Goal: Task Accomplishment & Management: Use online tool/utility

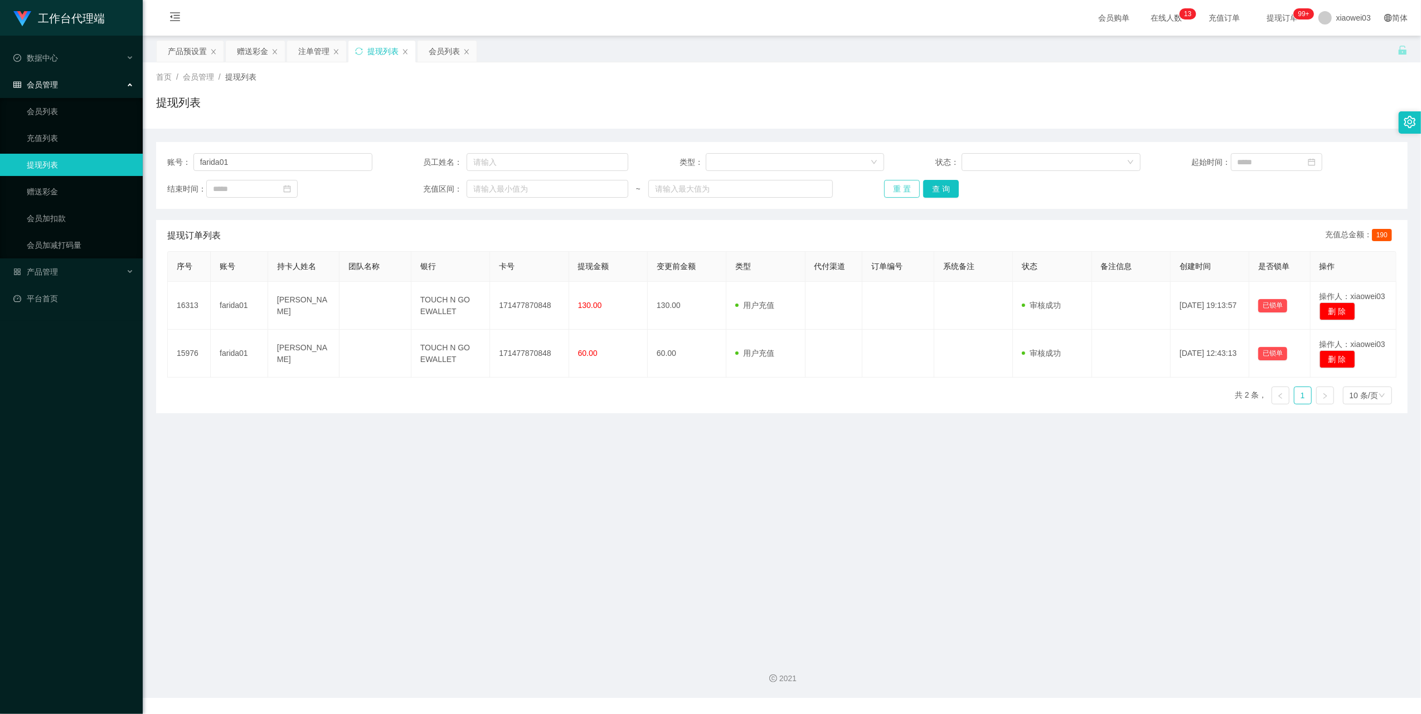
click at [903, 191] on button "重 置" at bounding box center [902, 189] width 36 height 18
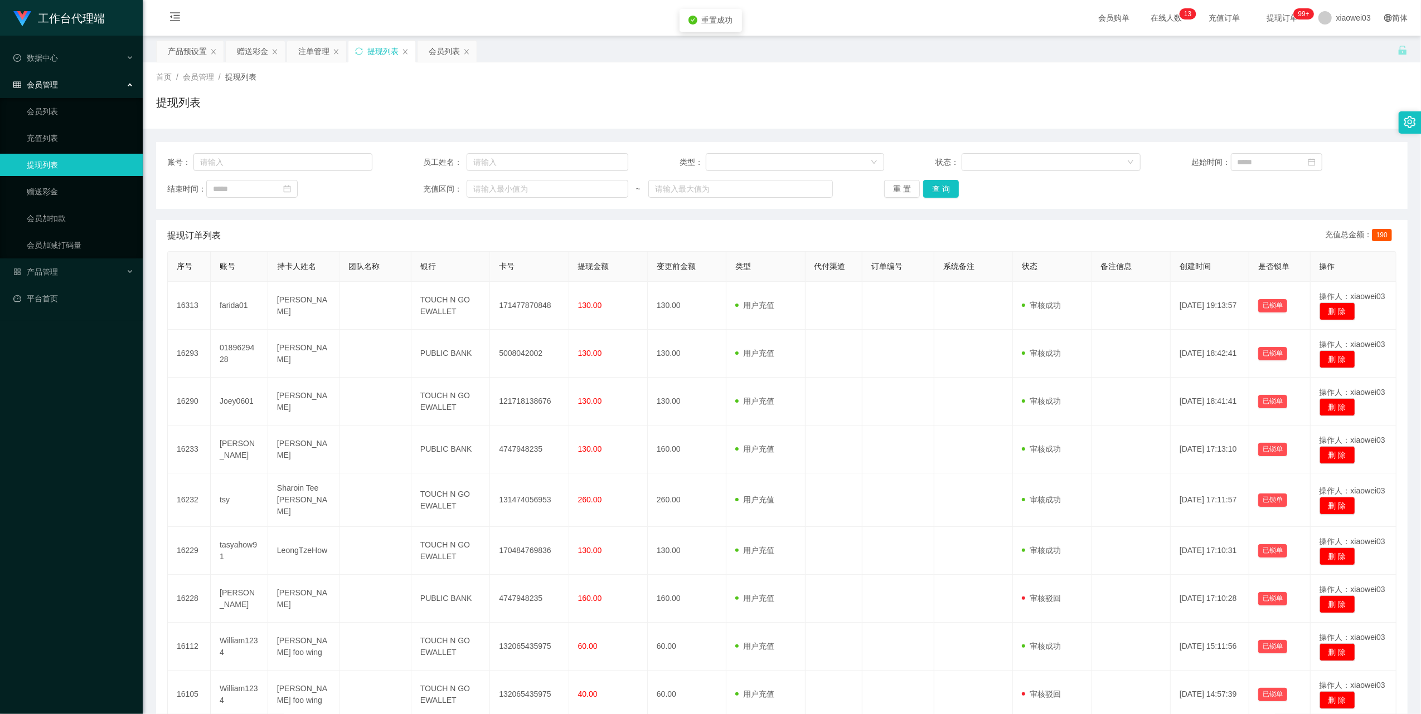
click at [970, 195] on div "重 置 查 询" at bounding box center [986, 189] width 205 height 18
click at [943, 188] on button "查 询" at bounding box center [941, 189] width 36 height 18
click at [451, 54] on div "会员列表" at bounding box center [444, 51] width 31 height 21
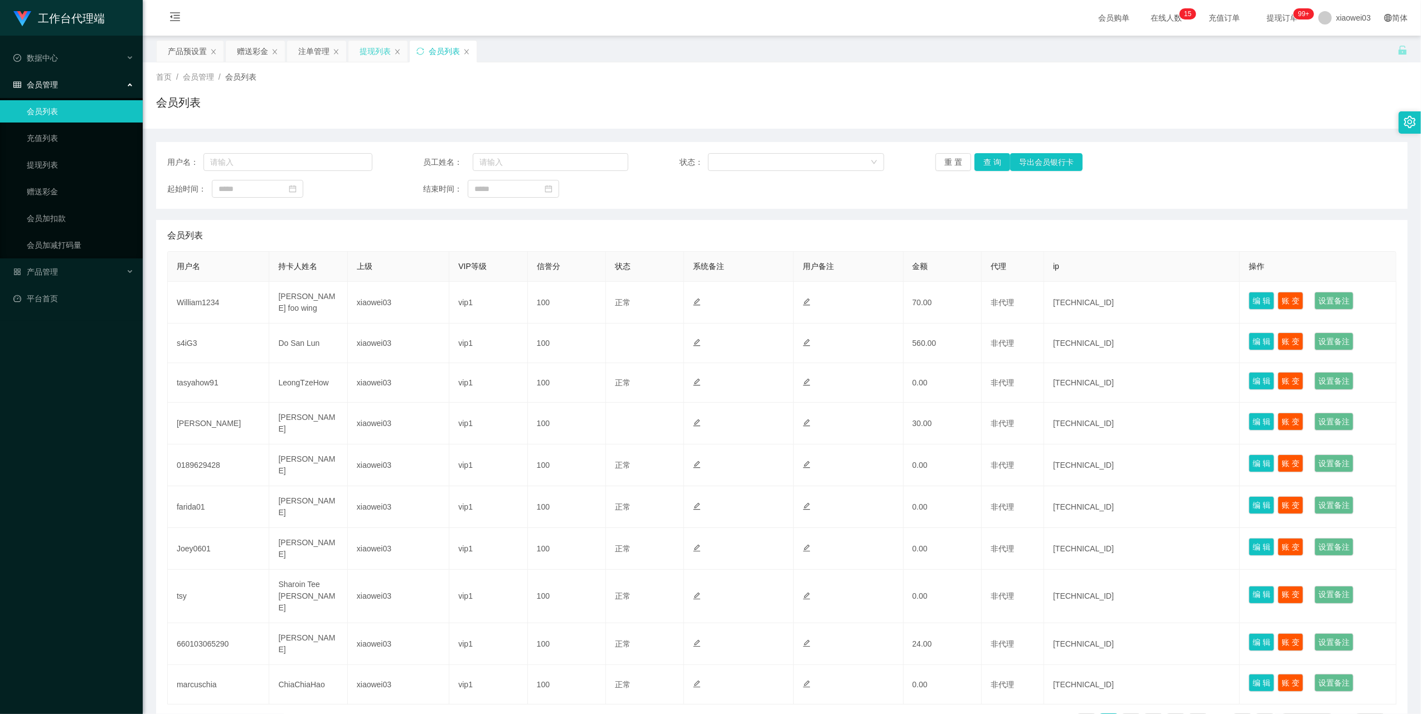
click at [382, 46] on div "提现列表" at bounding box center [374, 51] width 31 height 21
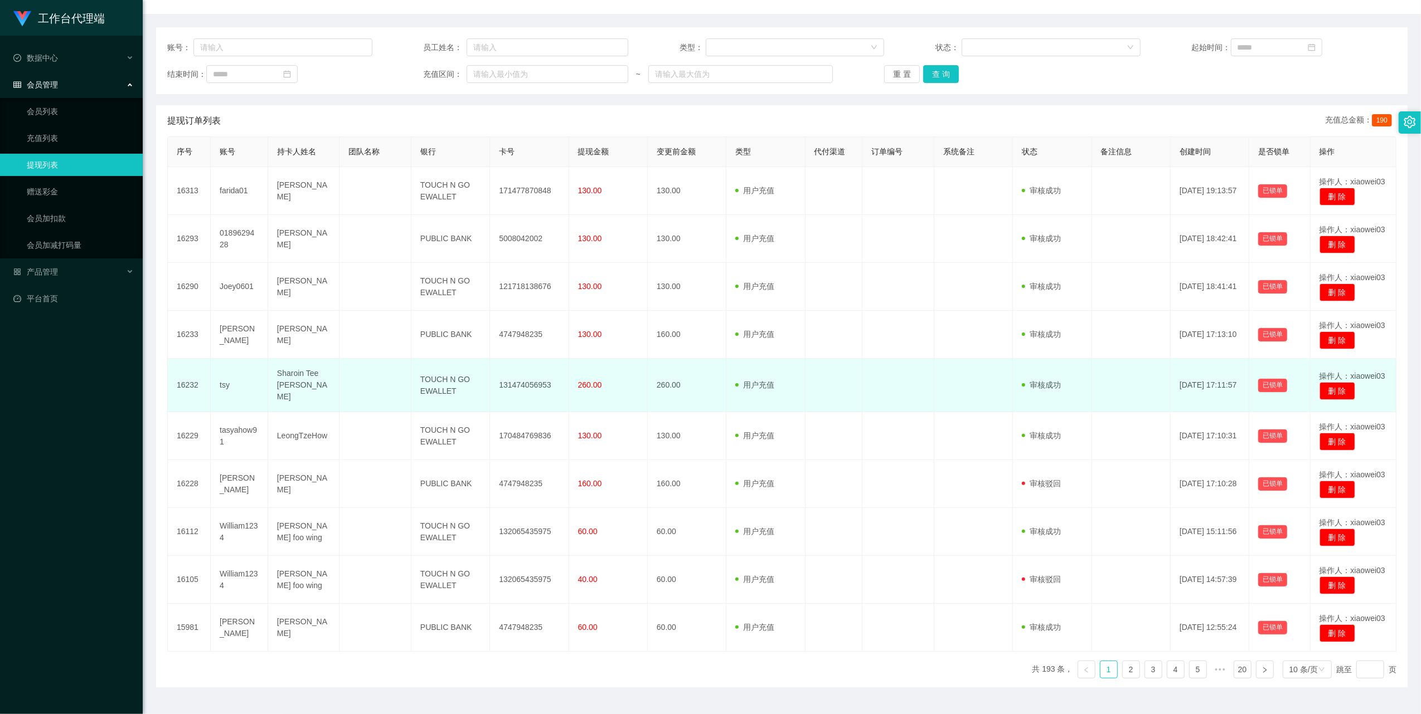
scroll to position [137, 0]
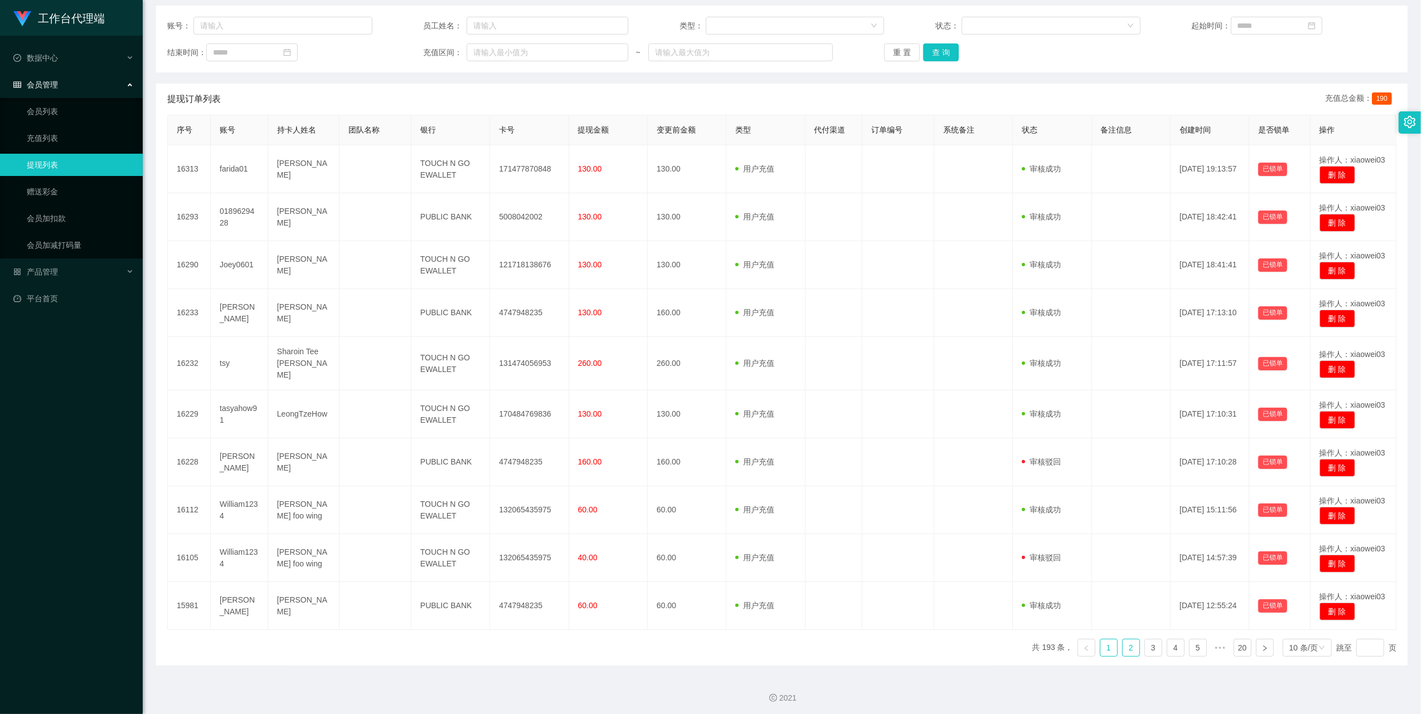
click at [1122, 643] on link "2" at bounding box center [1130, 648] width 17 height 17
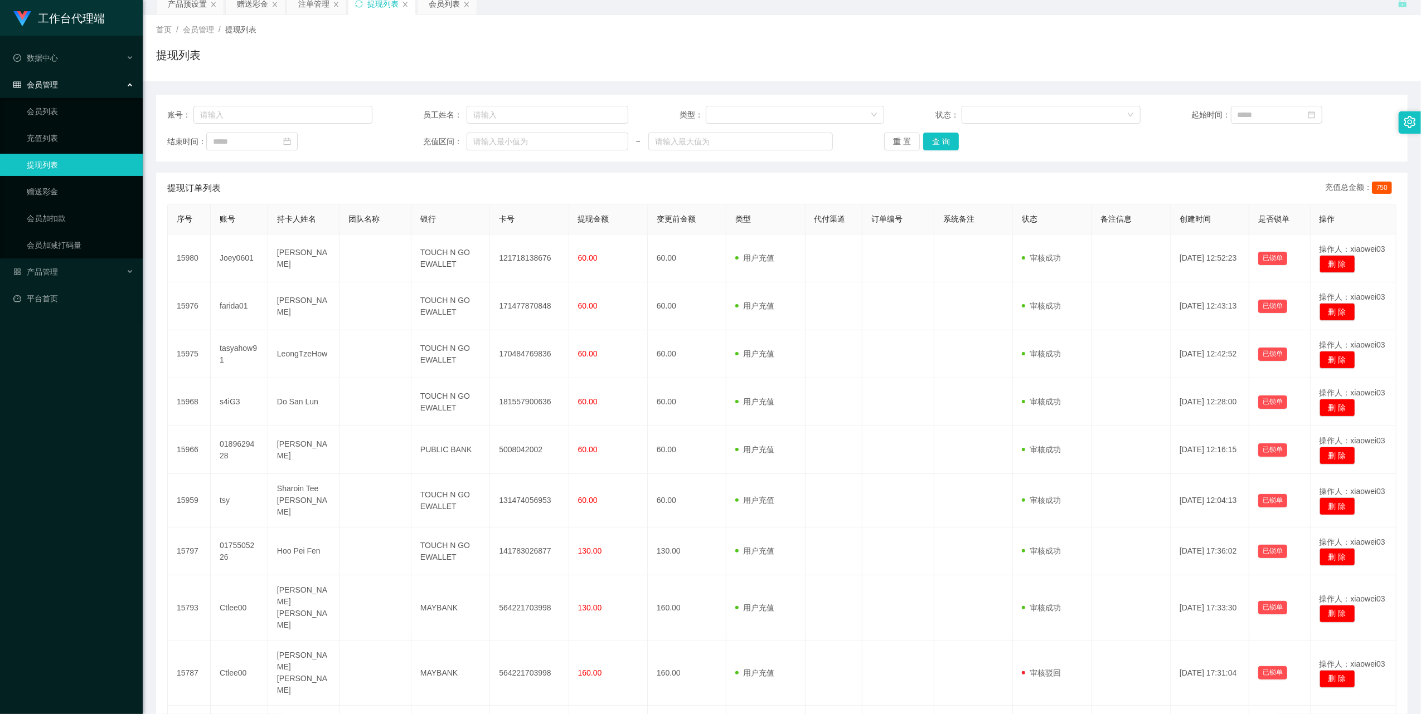
scroll to position [0, 0]
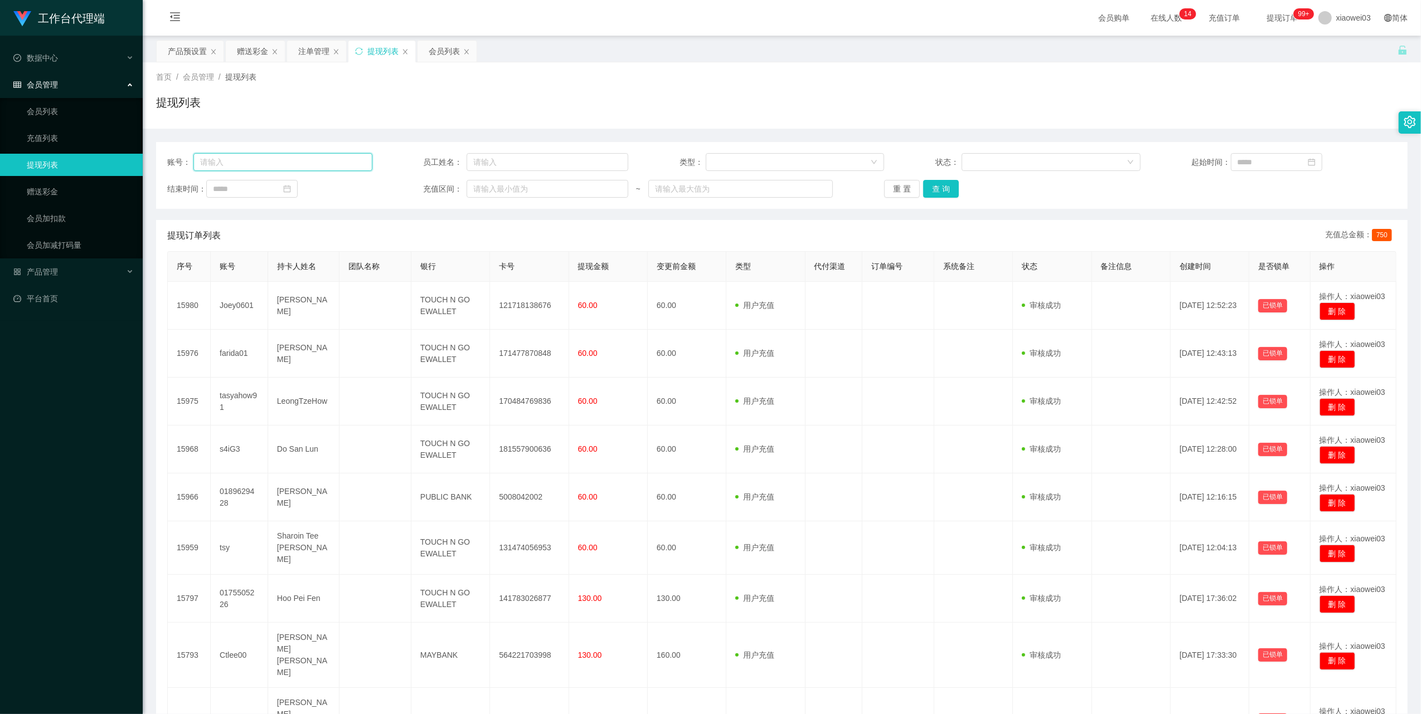
click at [295, 157] on input "text" at bounding box center [282, 162] width 179 height 18
paste input "0175505226"
type input "0175505226"
drag, startPoint x: 933, startPoint y: 188, endPoint x: 901, endPoint y: 201, distance: 34.1
click at [933, 188] on button "查 询" at bounding box center [941, 189] width 36 height 18
